Goal: Obtain resource: Obtain resource

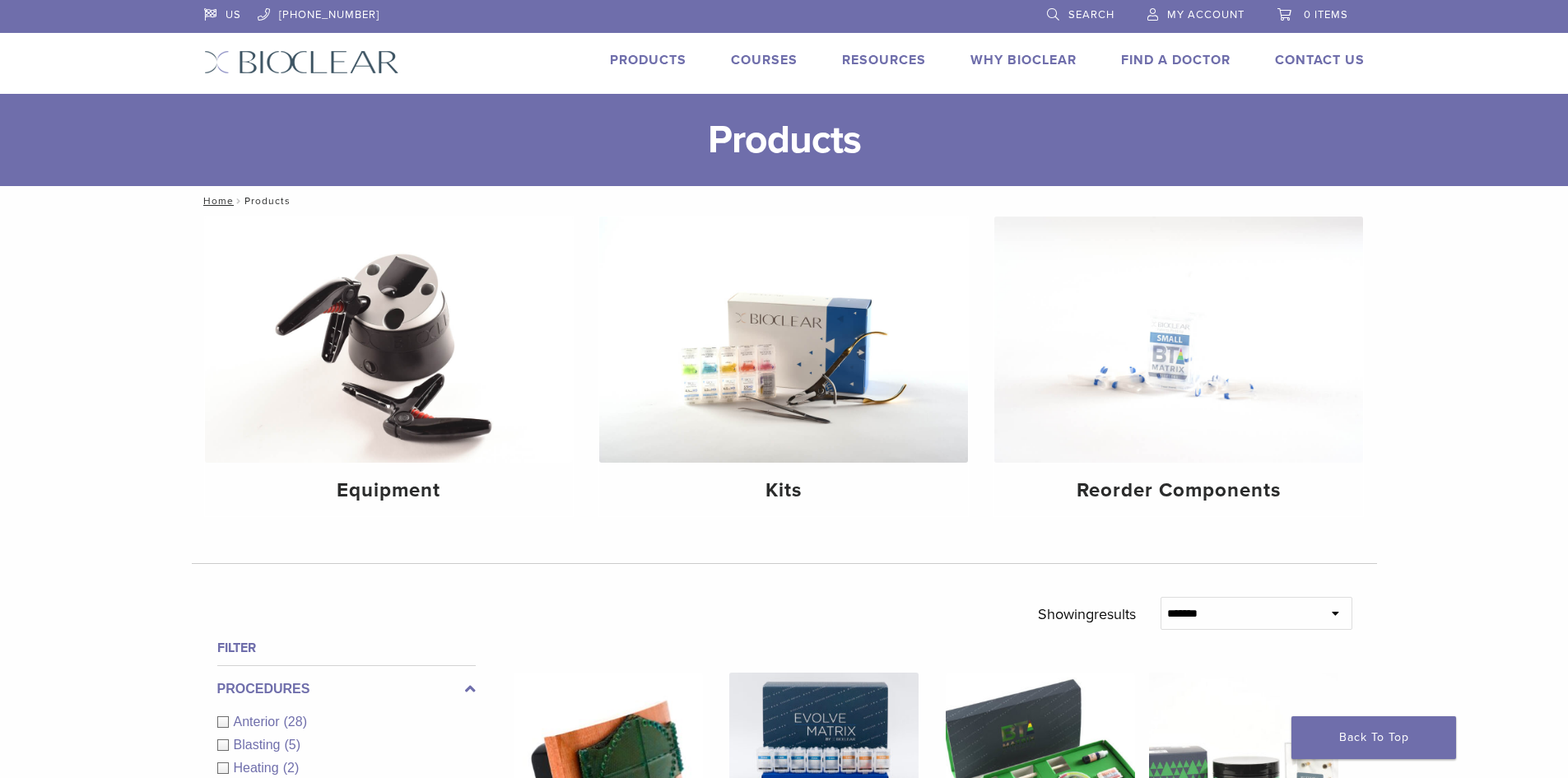
click at [672, 56] on link "Products" at bounding box center [648, 59] width 77 height 17
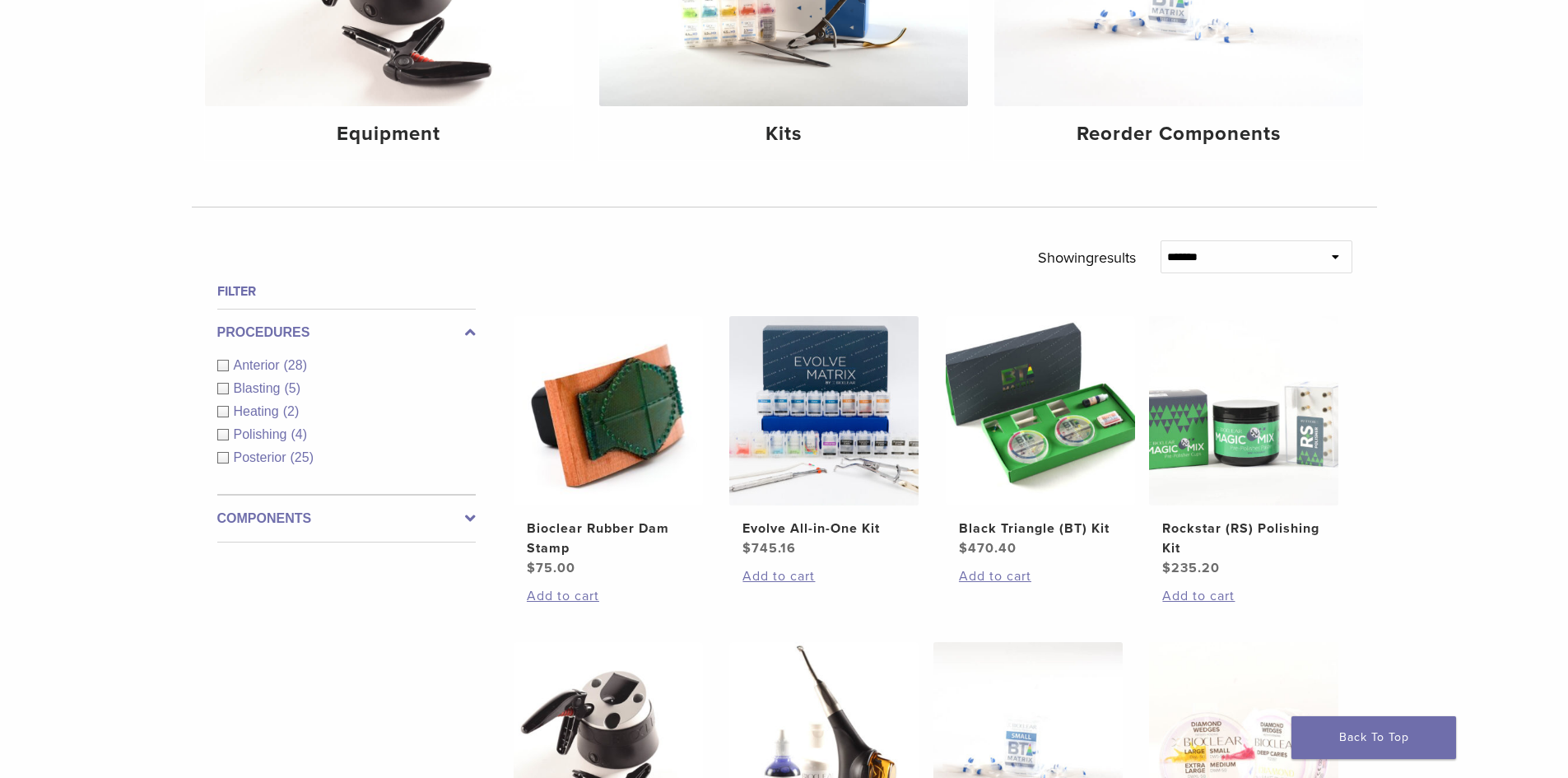
scroll to position [357, 0]
click at [217, 364] on div "Anterior (28)" at bounding box center [346, 364] width 258 height 19
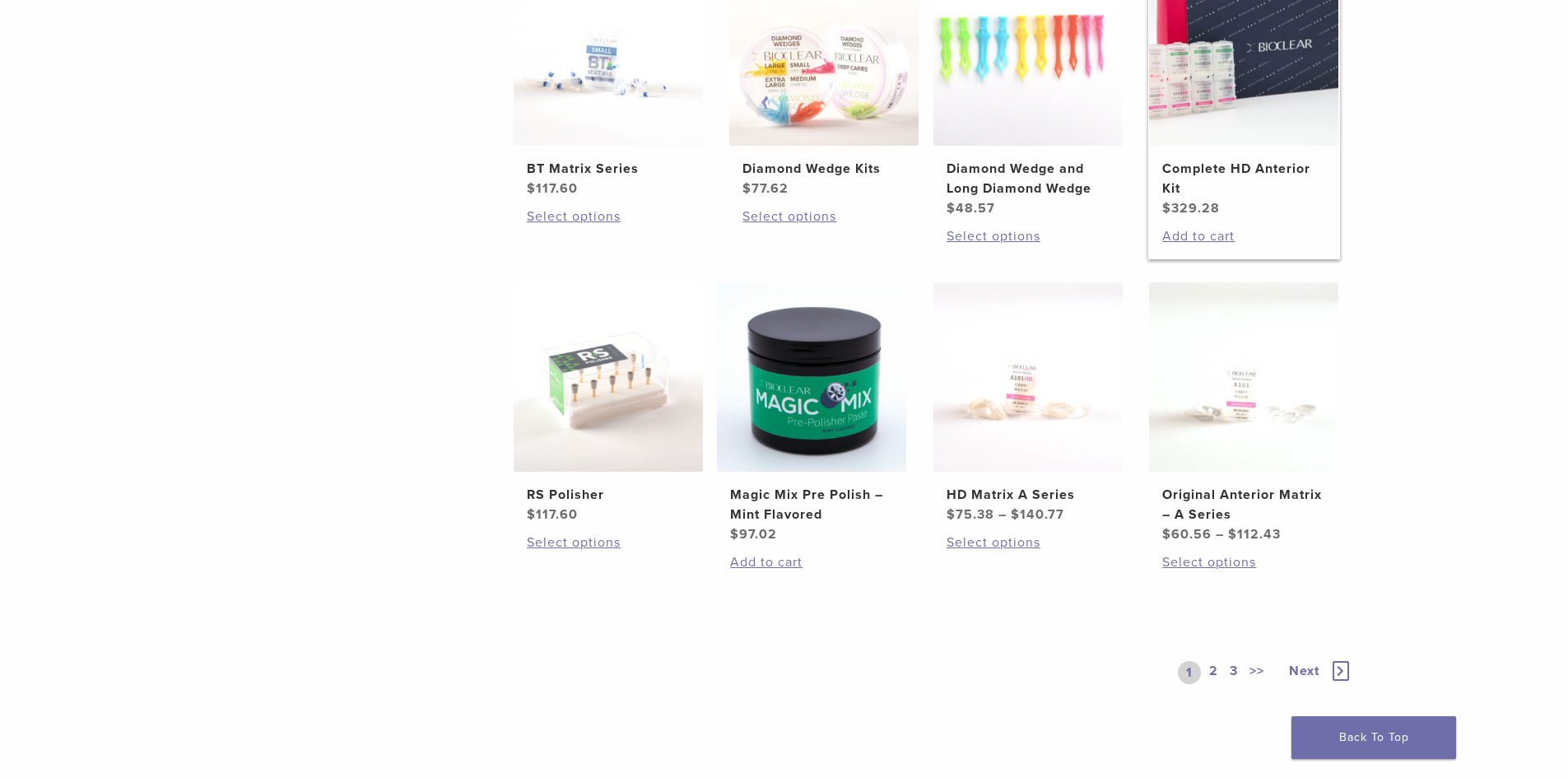
scroll to position [1043, 0]
click at [1256, 117] on img at bounding box center [1244, 50] width 189 height 189
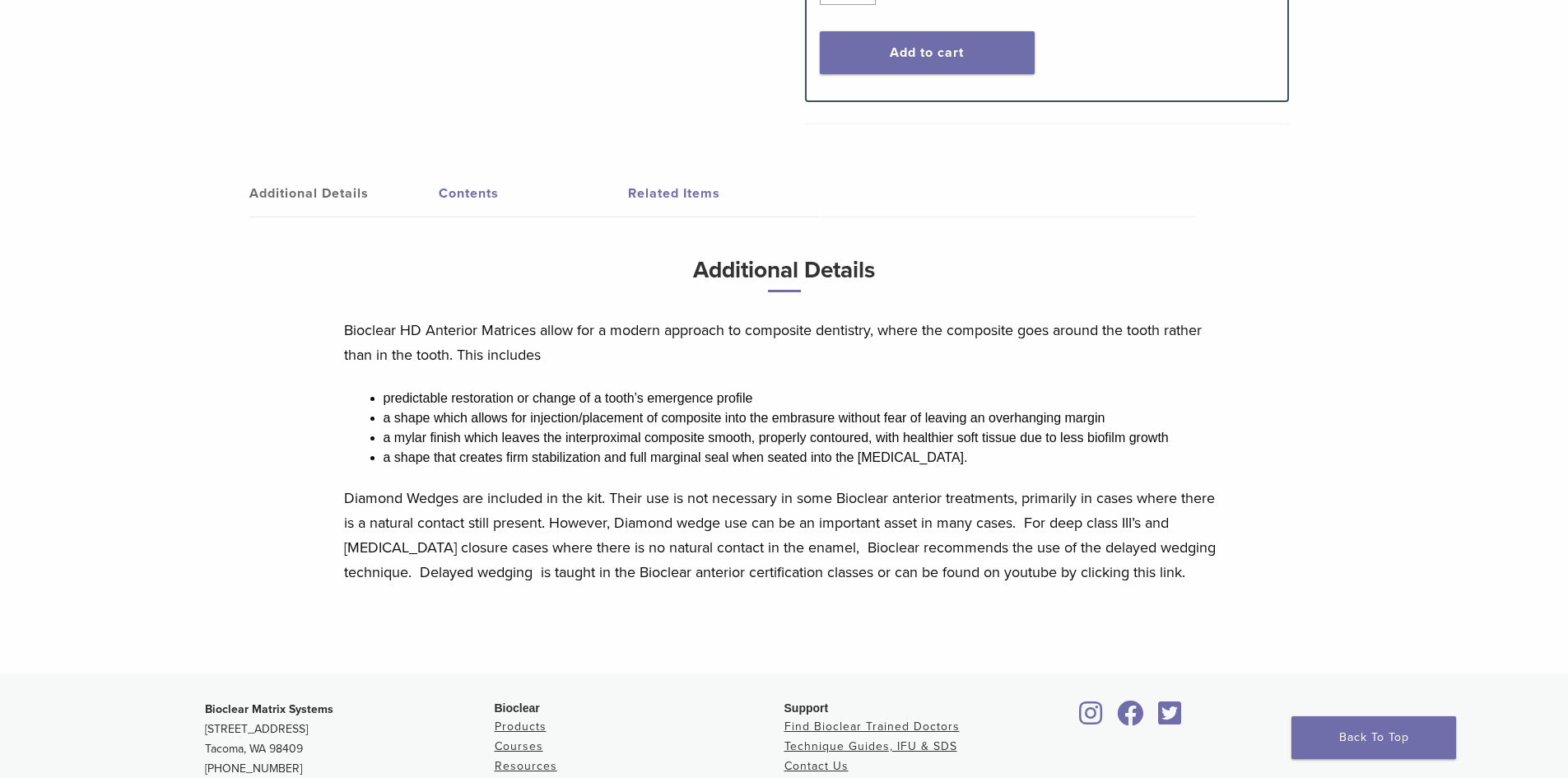
click at [464, 190] on link "Contents" at bounding box center [533, 193] width 189 height 46
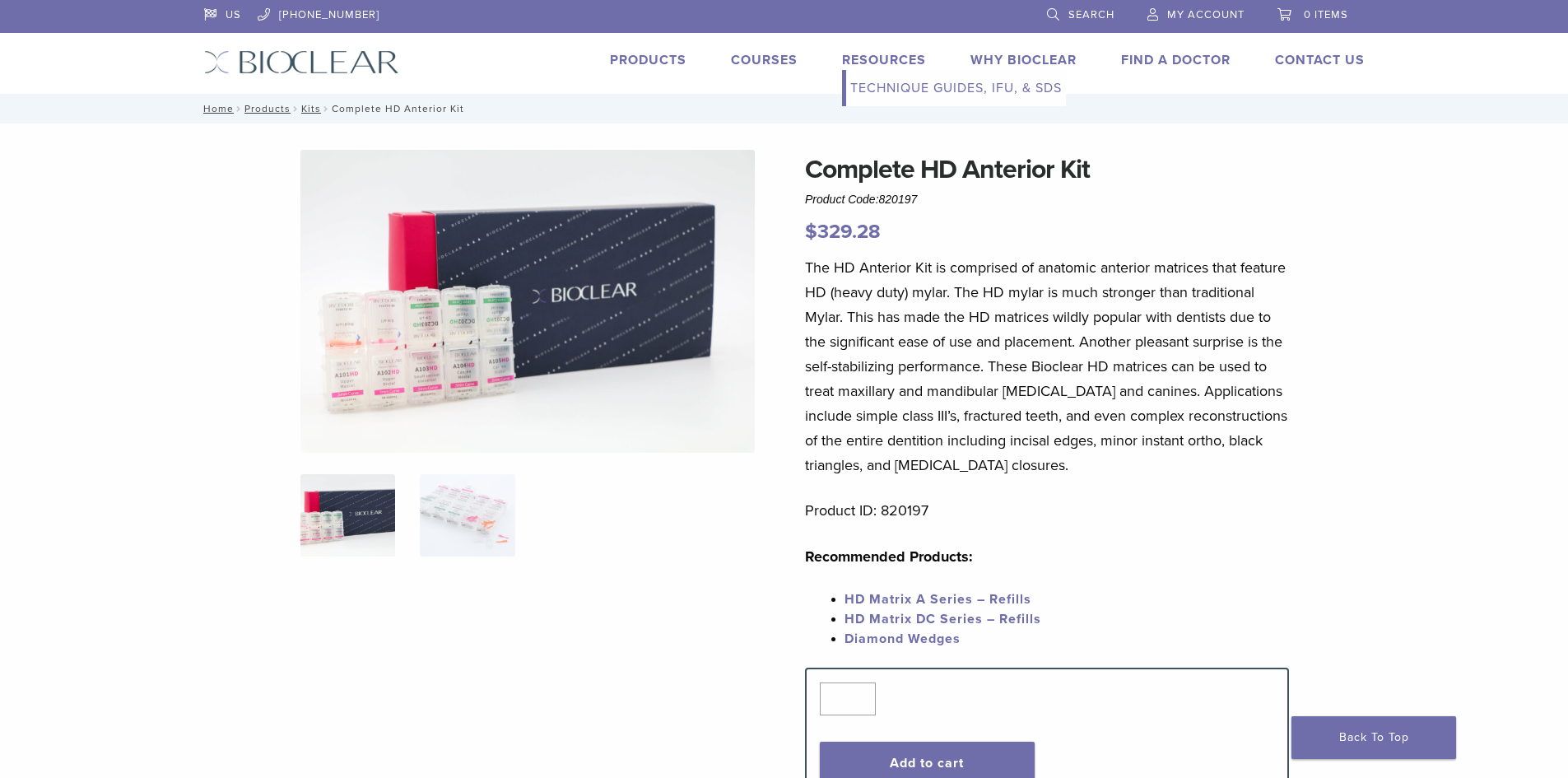
click at [884, 88] on link "Technique Guides, IFU, & SDS" at bounding box center [956, 88] width 220 height 36
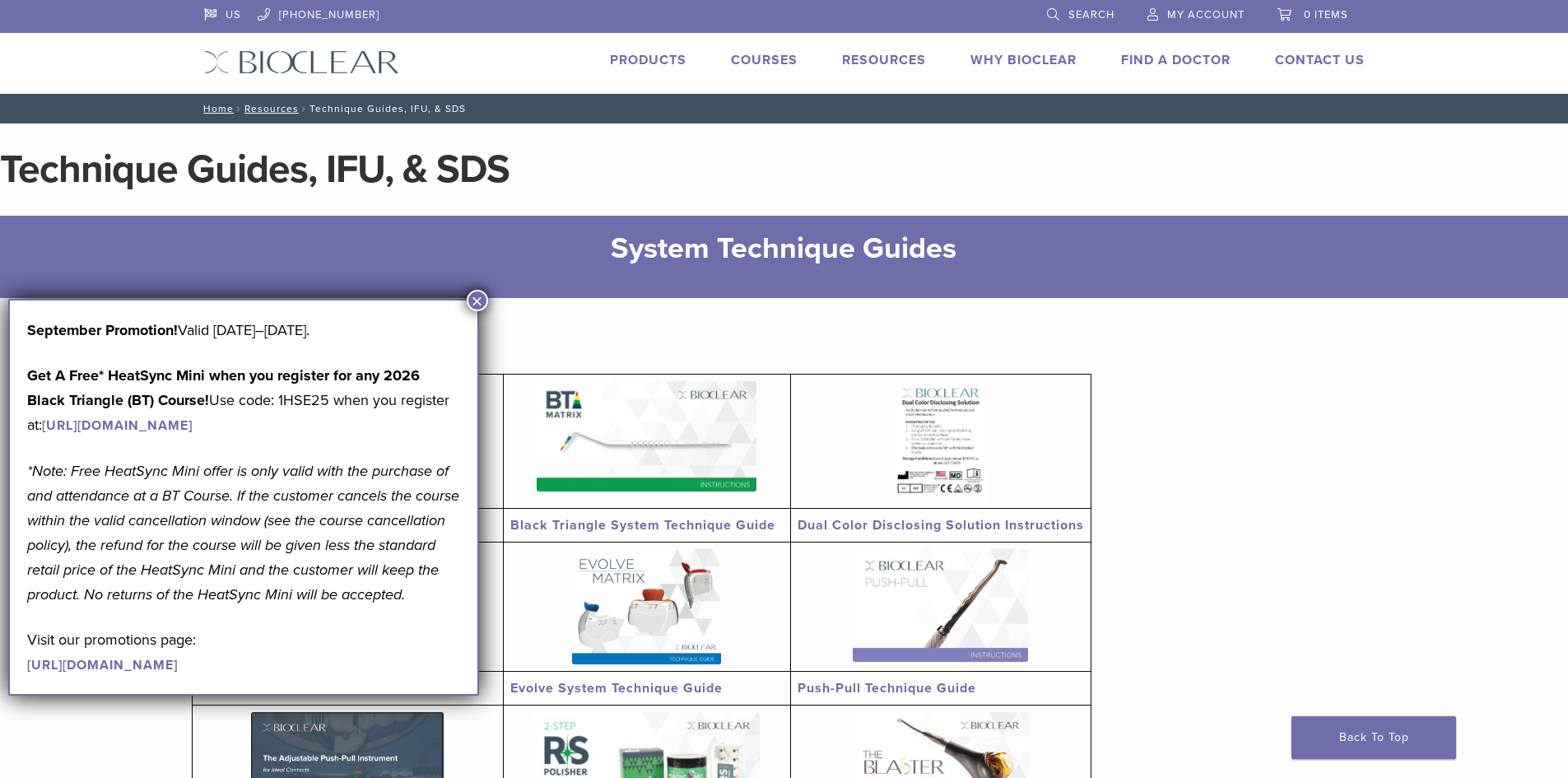
click at [475, 297] on button "×" at bounding box center [477, 300] width 21 height 21
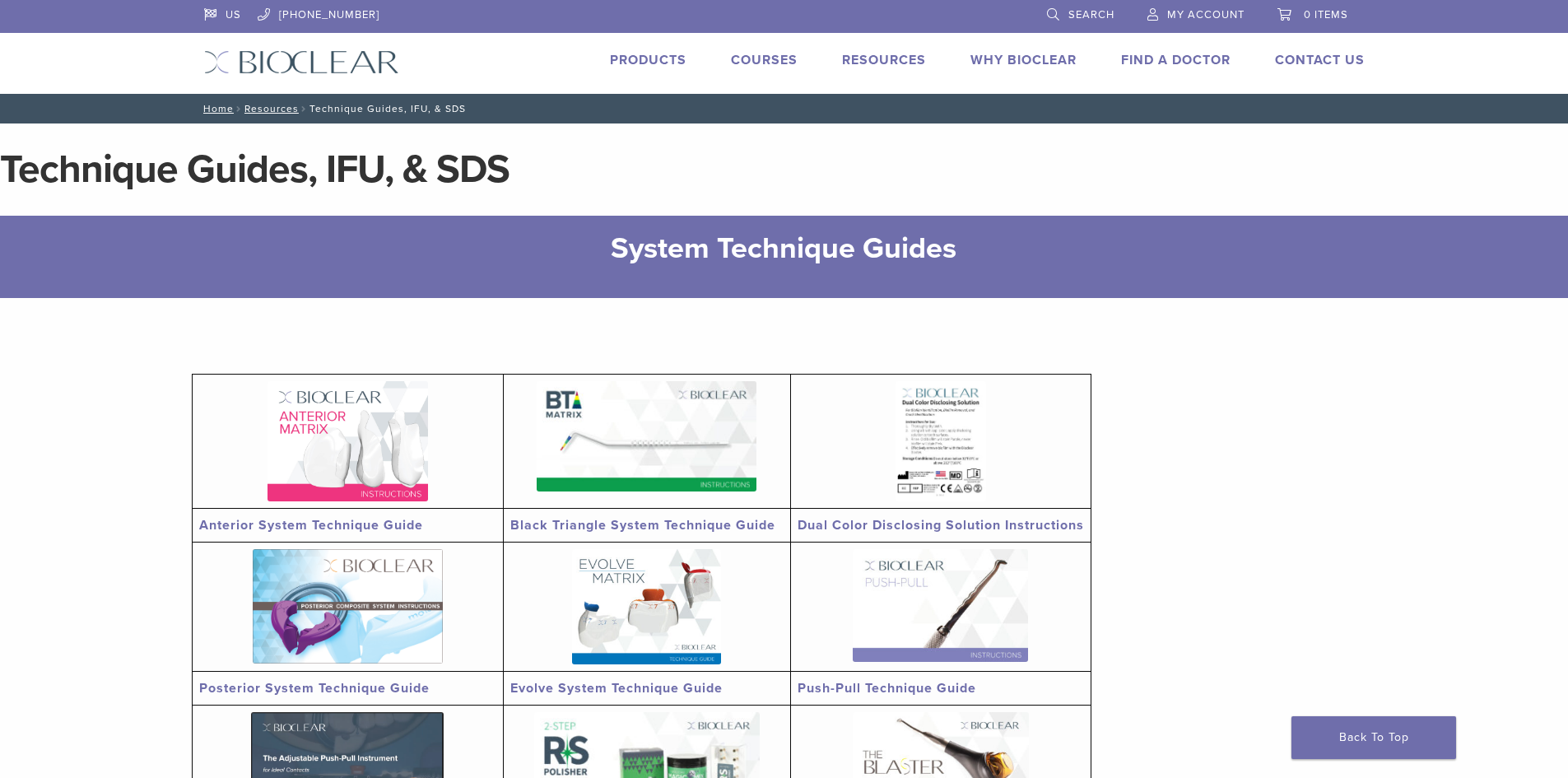
click at [382, 426] on img at bounding box center [348, 440] width 161 height 120
